Goal: Transaction & Acquisition: Purchase product/service

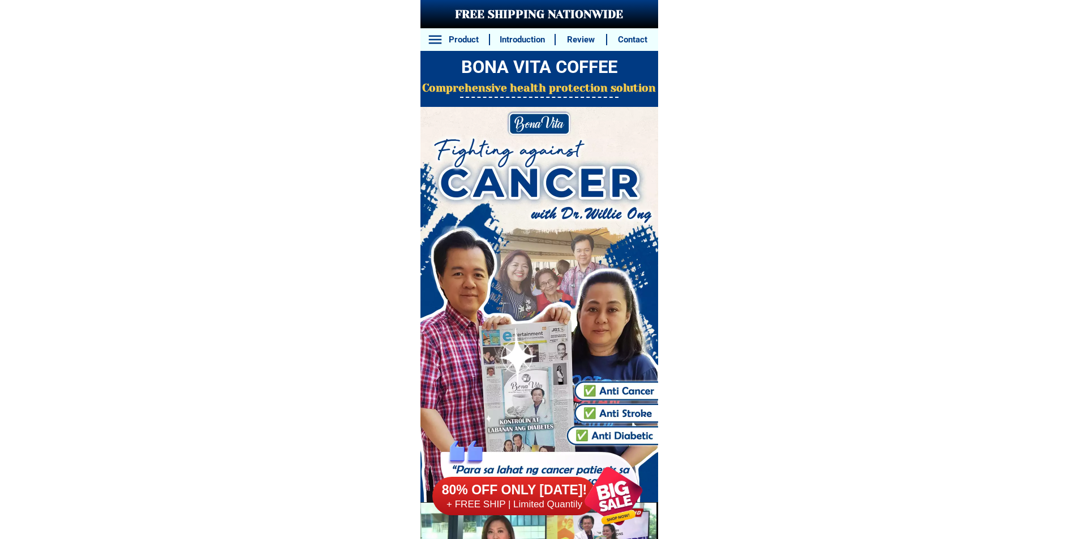
click at [613, 487] on div at bounding box center [613, 496] width 86 height 86
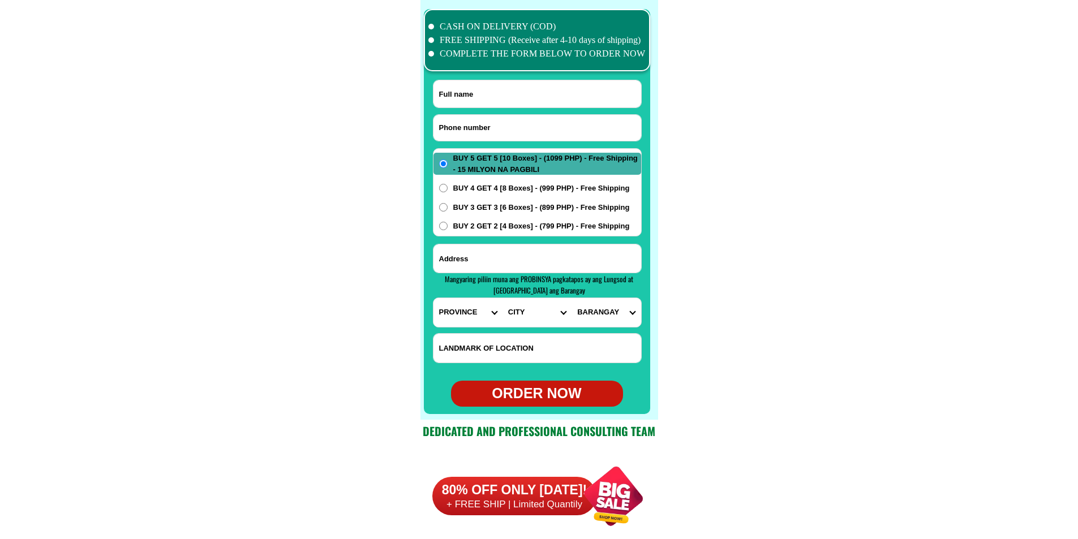
scroll to position [8925, 0]
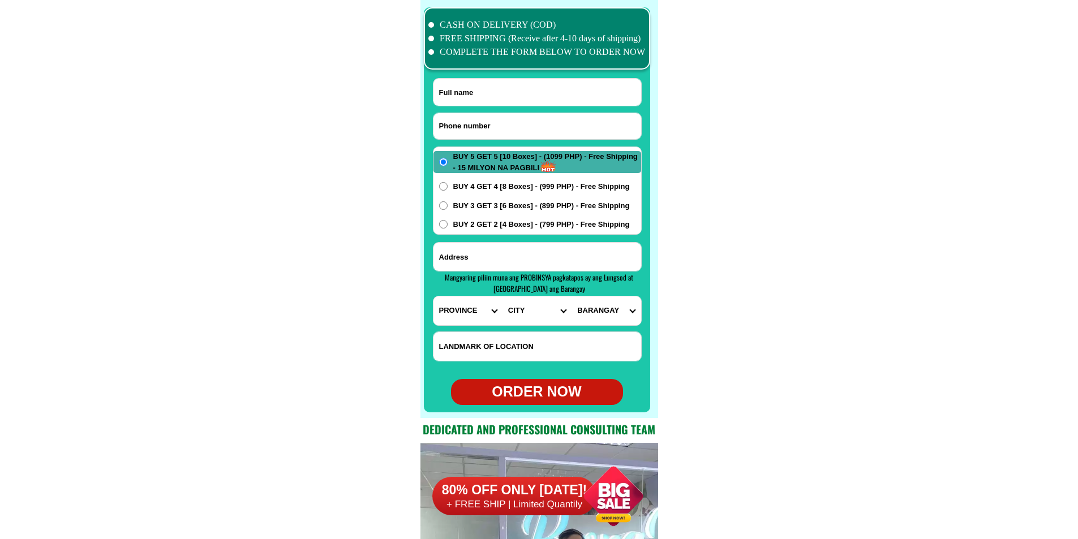
drag, startPoint x: 498, startPoint y: 130, endPoint x: 295, endPoint y: 63, distance: 213.4
click at [498, 130] on input "Input phone_number" at bounding box center [538, 126] width 208 height 26
paste input "09628461789"
type input "09628461789"
click at [547, 86] on input "Input full_name" at bounding box center [538, 92] width 208 height 27
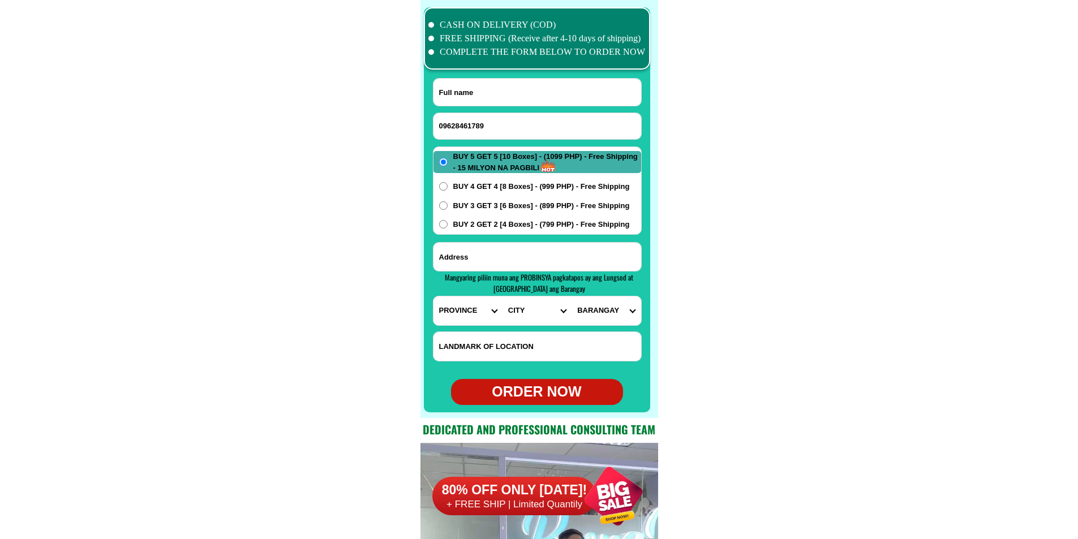
paste input "Maria Paz Francisco"
type input "Maria Paz Francisco"
click at [554, 274] on span "Mangyaring piliin [PERSON_NAME] PROBINSYA pagkatapos ay ang Lungsod at [GEOGRAP…" at bounding box center [539, 283] width 188 height 23
click at [565, 259] on input "Input address" at bounding box center [538, 257] width 208 height 28
paste input "villa orion subd.omega ave.west fairview quezon city..barangay fairview. malapi…"
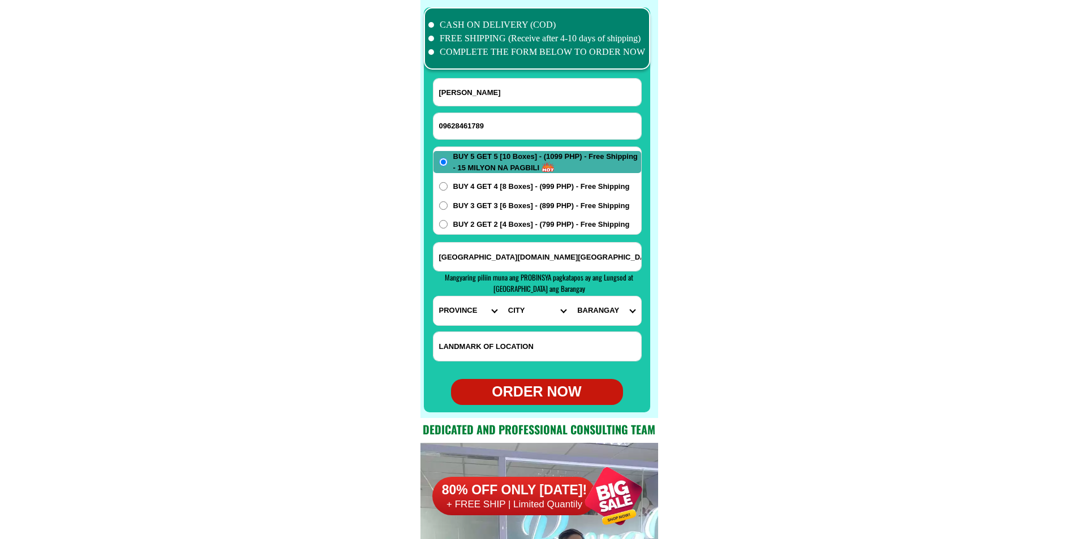
scroll to position [0, 323]
type input "villa orion subd.omega ave.west fairview quezon city..barangay fairview. malapi…"
click at [459, 298] on select "PROVINCE Abra Agusan-del-norte Agusan-del-sur Aklan Albay Antique Apayao Aurora…" at bounding box center [468, 311] width 69 height 29
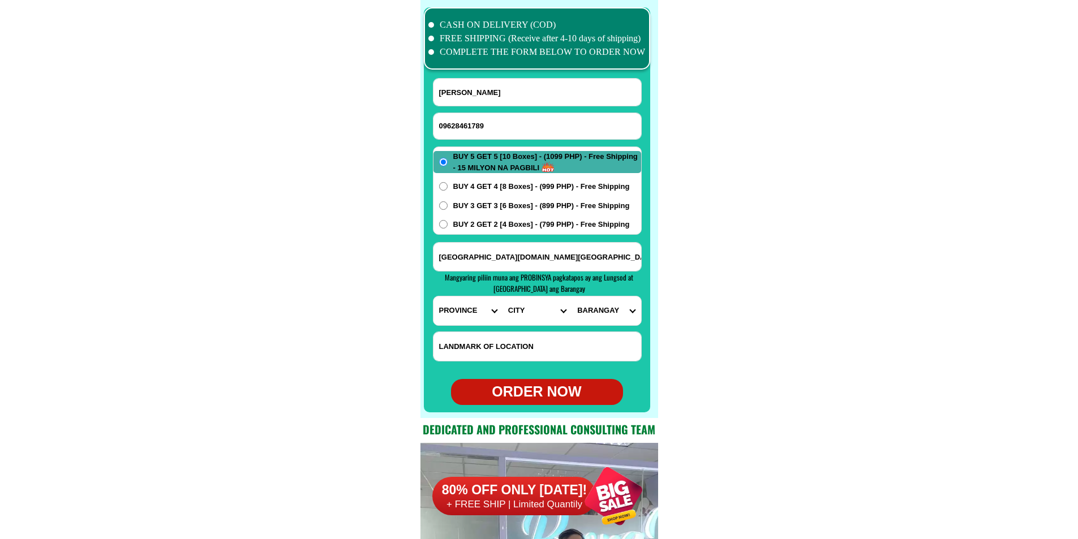
select select "63_219"
click at [434, 297] on select "PROVINCE Abra Agusan-del-norte Agusan-del-sur Aklan Albay Antique Apayao Aurora…" at bounding box center [468, 311] width 69 height 29
click at [523, 309] on select "CITY Binondo CALOOCAN Ermita Intramuros Las-pinas Makati Malabon-city Malate Ma…" at bounding box center [537, 311] width 69 height 29
select select "63_2194070"
click at [503, 297] on select "CITY Binondo CALOOCAN Ermita Intramuros Las-pinas Makati Malabon-city Malate Ma…" at bounding box center [537, 311] width 69 height 29
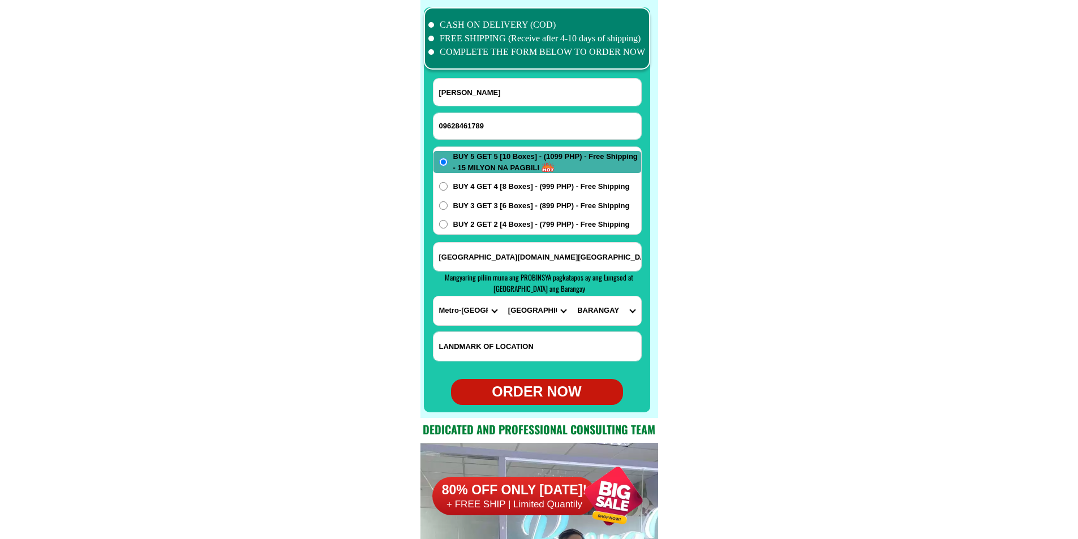
click at [598, 320] on select "BARANGAY Alicia Amihan Apolonio samson Aurora Baesa Bagbag Bago bantay Bagong l…" at bounding box center [606, 311] width 69 height 29
select select "63_21940702958"
click at [572, 297] on select "BARANGAY Alicia Amihan Apolonio samson Aurora Baesa Bagbag Bago bantay Bagong l…" at bounding box center [606, 311] width 69 height 29
click at [522, 396] on div "ORDER NOW" at bounding box center [537, 393] width 172 height 22
radio input "true"
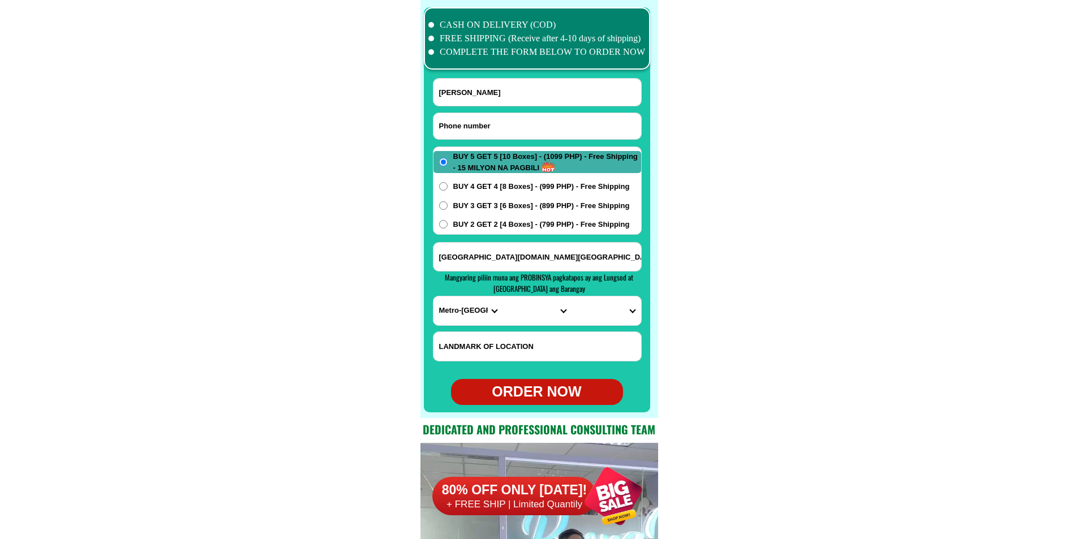
click at [485, 120] on input "Input phone_number" at bounding box center [538, 126] width 208 height 26
paste input "09556802272"
type input "09556802272"
click at [518, 86] on input "Input full_name" at bounding box center [538, 92] width 208 height 27
paste input "Elvie Aga"
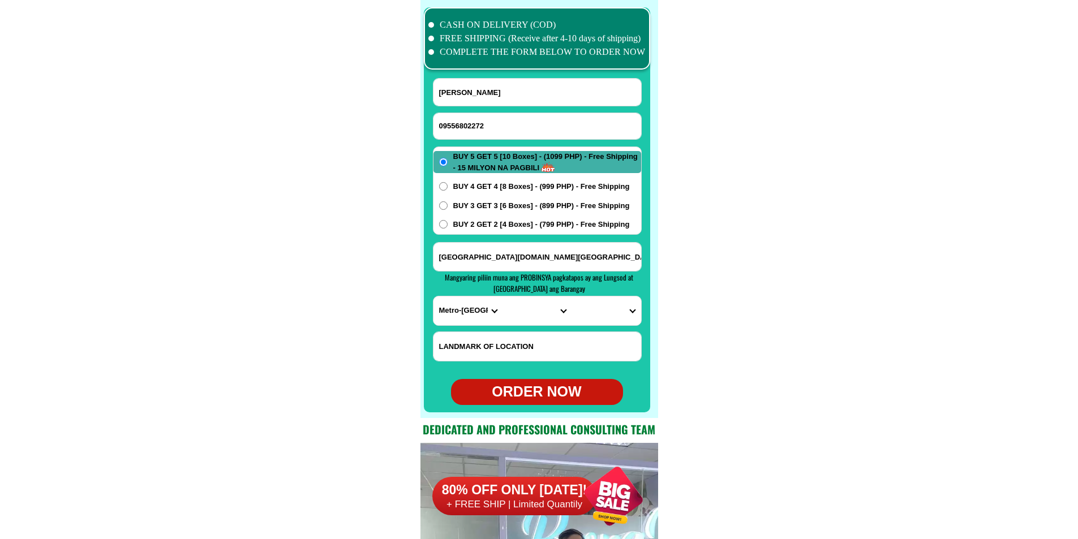
type input "Elvie Aga"
click at [519, 256] on input "villa orion subd.omega ave.west fairview quezon city..barangay fairview. malapi…" at bounding box center [538, 257] width 208 height 28
paste input "Elvira AGA manggahan pulo San Isidro Nueva ecija tapat Ng simbahan cellphone"
type input "Elvira AGA manggahan pulo San Isidro Nueva ecija tapat Ng simbahan cellphone"
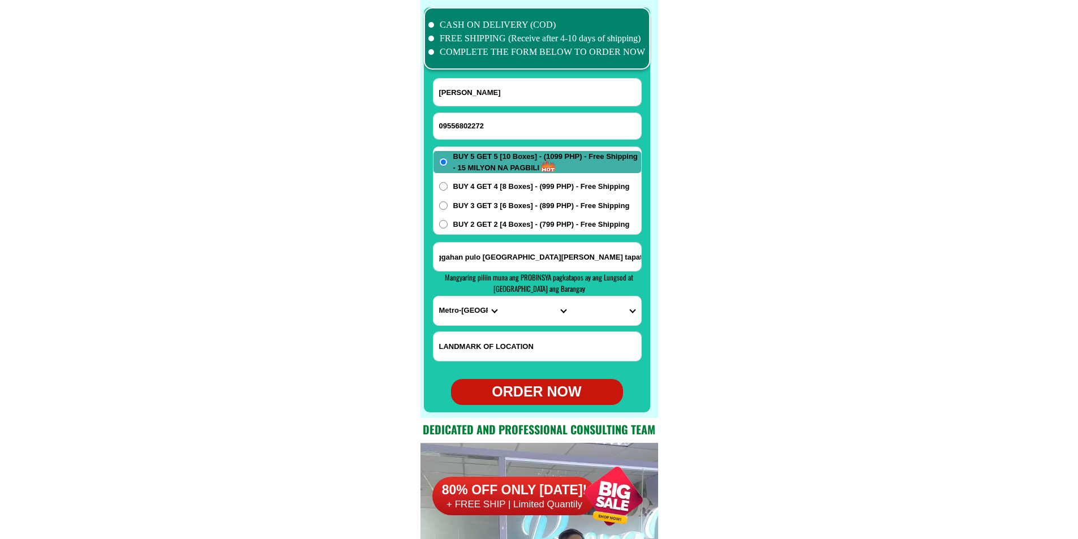
click at [491, 218] on div "BUY 5 GET 5 [10 Boxes] - (1099 PHP) - Free Shipping - 15 MILYON NA PAGBILI BUY …" at bounding box center [537, 191] width 209 height 88
click at [475, 227] on span "BUY 2 GET 2 [4 Boxes] - (799 PHP) - Free Shipping" at bounding box center [541, 224] width 177 height 11
click at [448, 227] on input "BUY 2 GET 2 [4 Boxes] - (799 PHP) - Free Shipping" at bounding box center [443, 224] width 8 height 8
radio input "true"
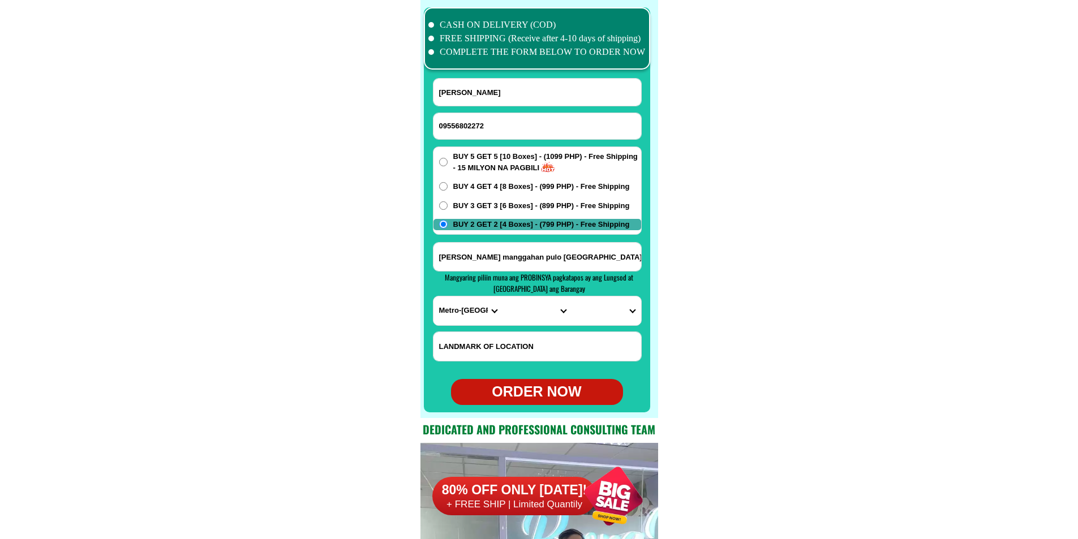
click at [461, 301] on select "PROVINCE Abra Agusan-del-norte Agusan-del-sur Aklan Albay Antique Apayao Aurora…" at bounding box center [468, 311] width 69 height 29
select select "63_198"
click at [434, 297] on select "PROVINCE Abra Agusan-del-norte Agusan-del-sur Aklan Albay Antique Apayao Aurora…" at bounding box center [468, 311] width 69 height 29
click at [522, 311] on select "CITY Aliaga Bongabon Cabanatuan-city Cabiao Carranglan Cuyapo Gabaldon Gapan-ci…" at bounding box center [537, 311] width 69 height 29
select select "63_198382"
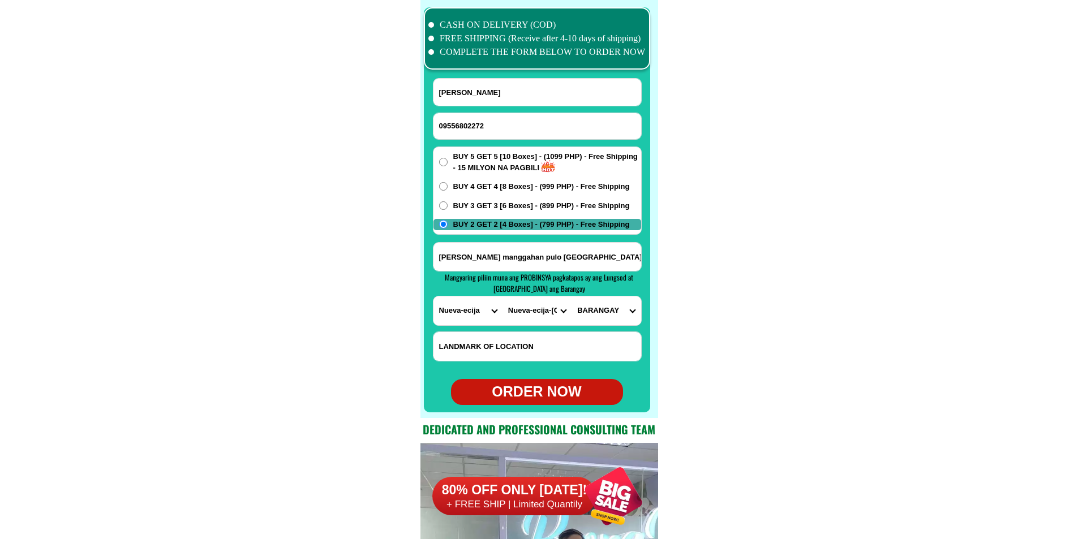
click at [503, 297] on select "CITY Aliaga Bongabon Cabanatuan-city Cabiao Carranglan Cuyapo Gabaldon Gapan-ci…" at bounding box center [537, 311] width 69 height 29
click at [604, 310] on select "BARANGAY Alua Calaba Malapit Mangga Poblacion Pulo San roque Santo cristo Tabon" at bounding box center [606, 311] width 69 height 29
click at [572, 297] on select "BARANGAY Alua Calaba Malapit Mangga Poblacion Pulo San roque Santo cristo Tabon" at bounding box center [606, 311] width 69 height 29
drag, startPoint x: 704, startPoint y: 369, endPoint x: 703, endPoint y: 363, distance: 6.3
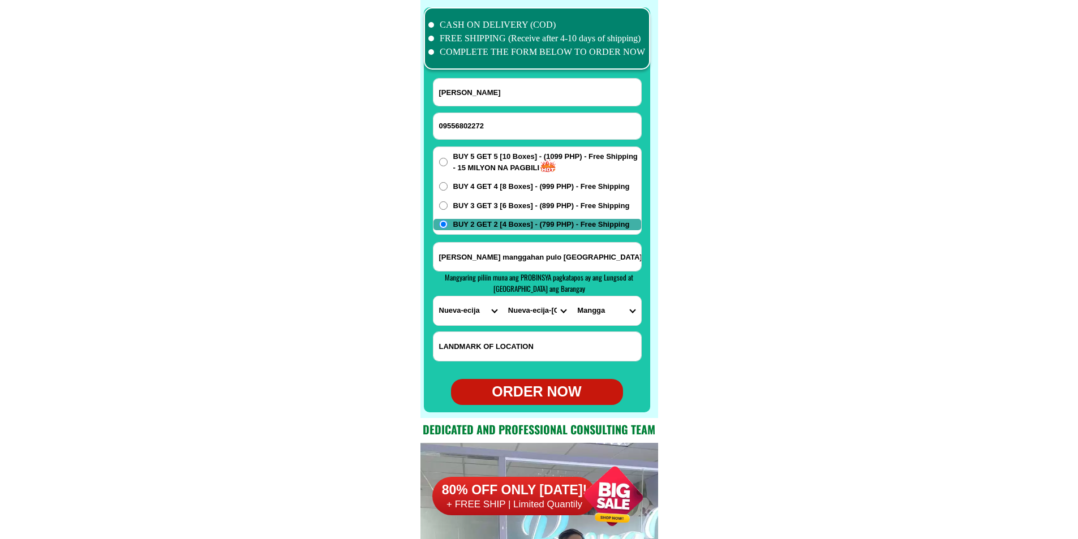
click at [581, 252] on input "Elvira AGA manggahan pulo San Isidro Nueva ecija tapat Ng simbahan cellphone" at bounding box center [538, 257] width 208 height 28
click at [602, 309] on select "BARANGAY Alua Calaba Malapit Mangga Poblacion Pulo San roque Santo cristo Tabon" at bounding box center [606, 311] width 69 height 29
select select "63_198382367"
click at [572, 297] on select "BARANGAY Alua Calaba Malapit Mangga Poblacion Pulo San roque Santo cristo Tabon" at bounding box center [606, 311] width 69 height 29
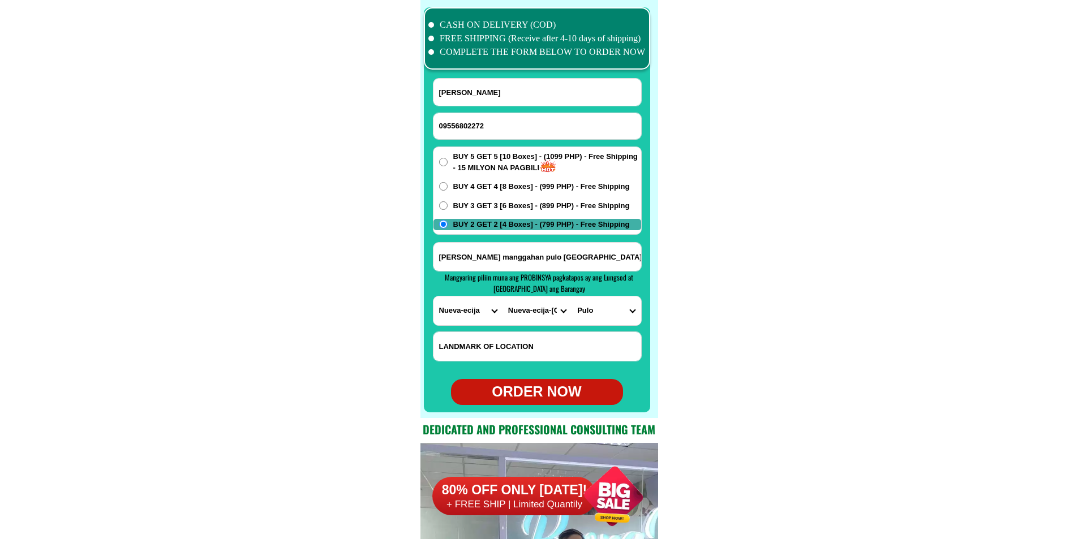
click at [577, 392] on div "ORDER NOW" at bounding box center [537, 393] width 172 height 22
radio input "true"
